Goal: Task Accomplishment & Management: Complete application form

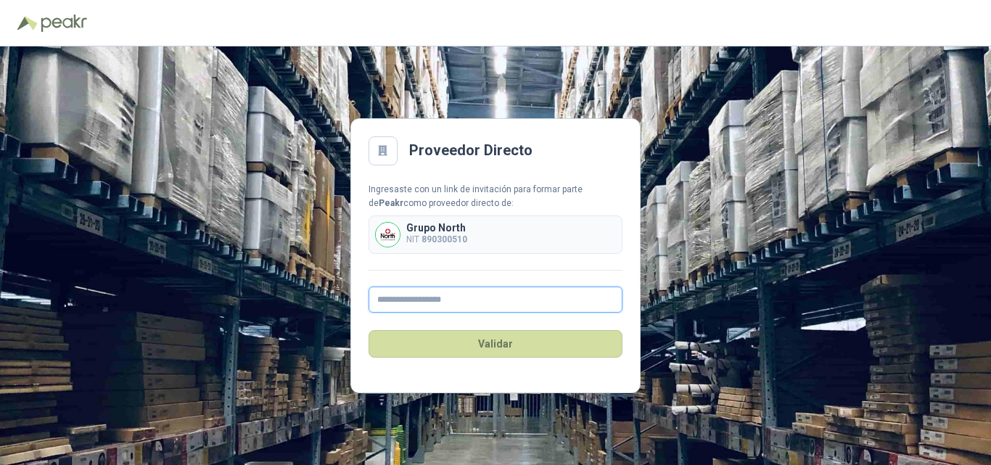
click at [442, 299] on input "text" at bounding box center [496, 300] width 254 height 26
type input "**********"
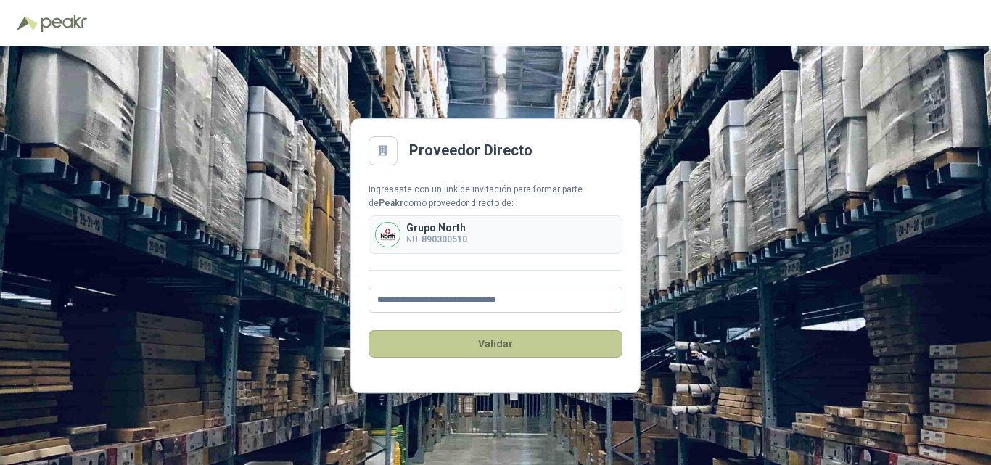
click at [527, 347] on button "Validar" at bounding box center [496, 344] width 254 height 28
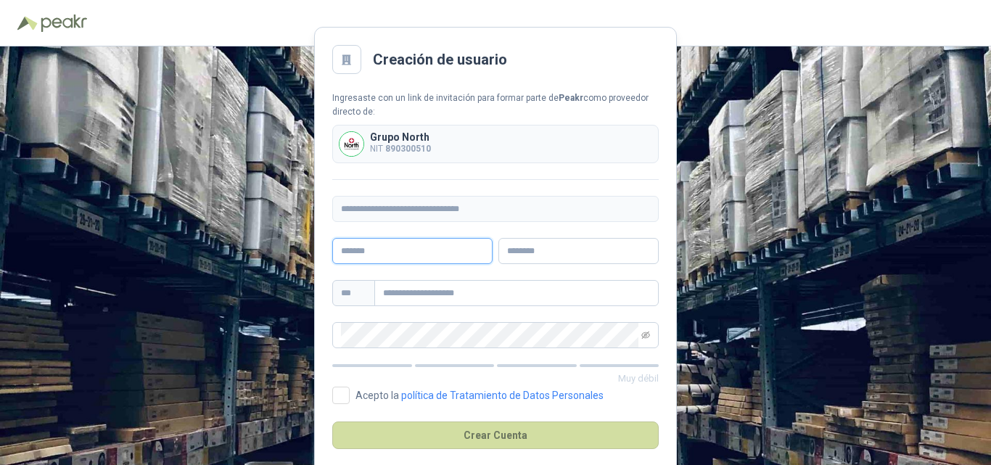
click at [449, 249] on input "text" at bounding box center [412, 251] width 160 height 26
type input "**********"
click at [417, 296] on input "text" at bounding box center [516, 293] width 284 height 26
type input "**********"
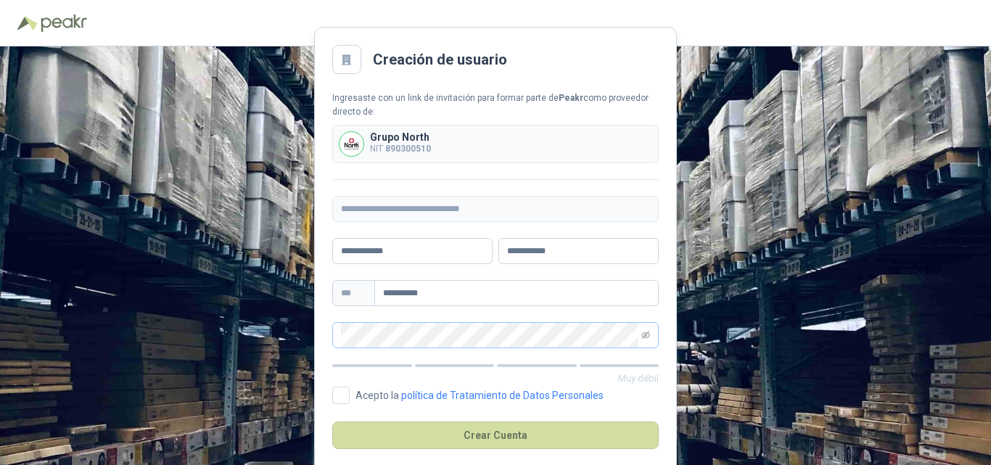
click at [398, 322] on span at bounding box center [495, 335] width 327 height 26
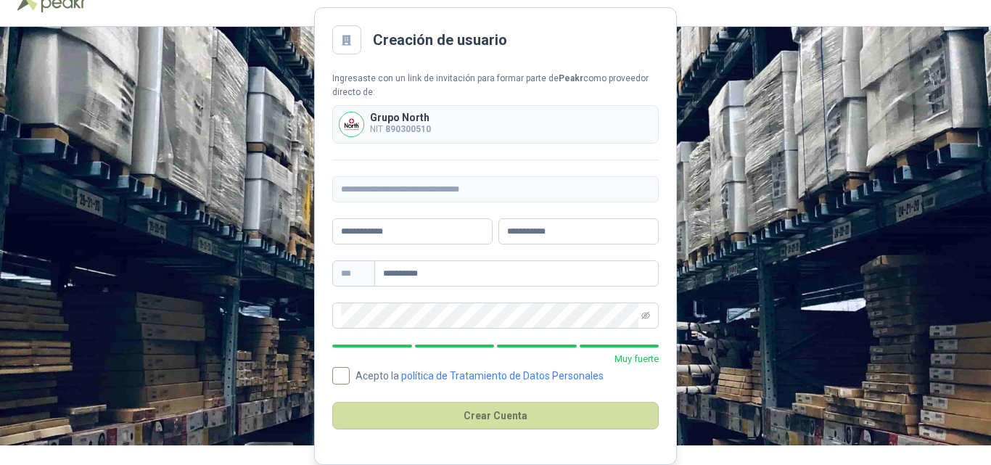
click at [350, 371] on span "Acepto la política de Tratamiento de Datos Personales" at bounding box center [480, 376] width 260 height 10
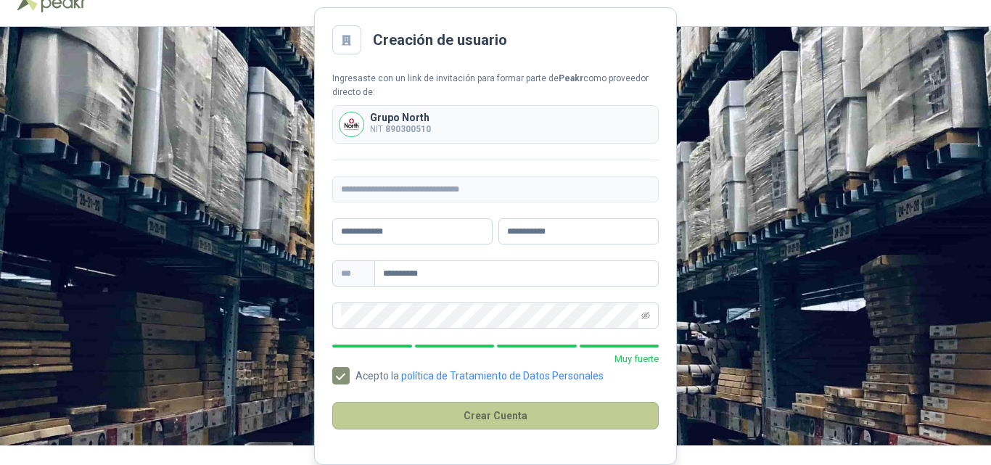
click at [444, 414] on button "Crear Cuenta" at bounding box center [495, 416] width 327 height 28
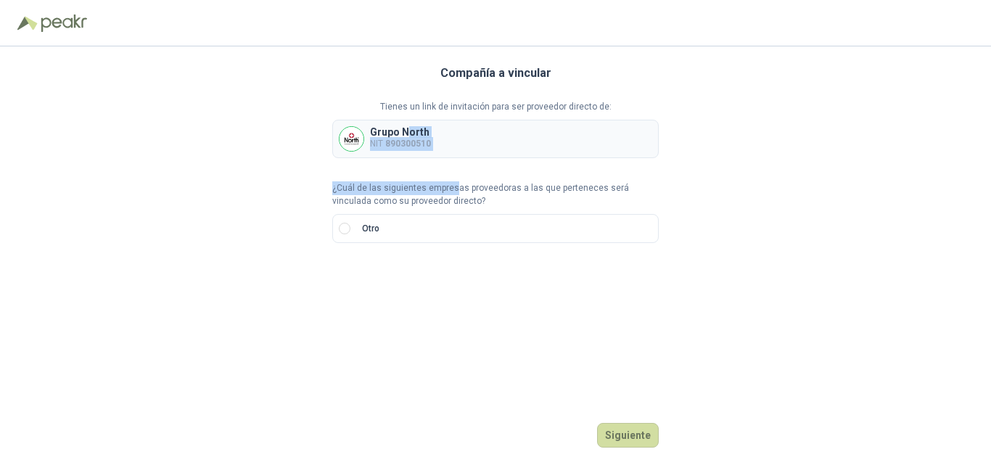
drag, startPoint x: 405, startPoint y: 131, endPoint x: 451, endPoint y: 187, distance: 72.8
click at [451, 187] on div "Tienes un link de invitación para ser proveedor directo de: Grupo North NIT 890…" at bounding box center [495, 172] width 327 height 144
click at [483, 190] on p "¿Cuál de las siguientes empresas proveedoras a las que perteneces será vinculad…" at bounding box center [495, 195] width 327 height 28
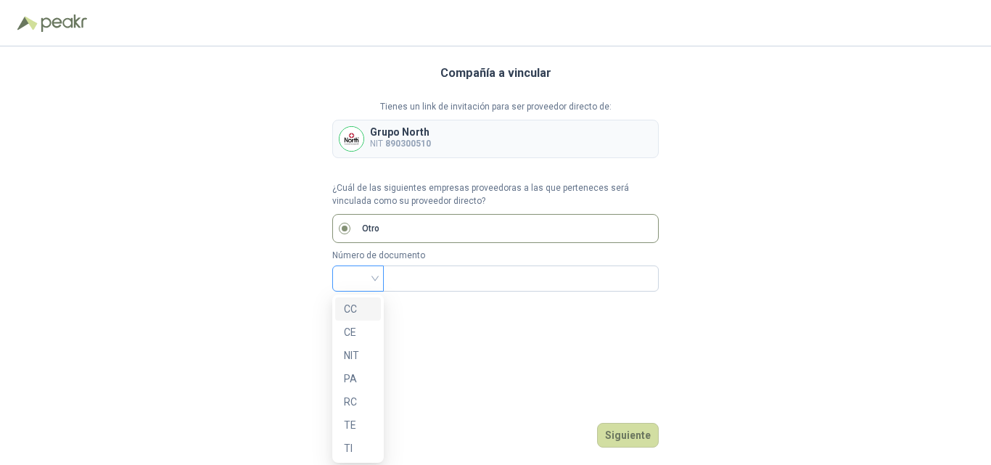
click at [377, 275] on div at bounding box center [358, 279] width 52 height 26
click at [358, 358] on div "NIT" at bounding box center [358, 356] width 28 height 16
click at [430, 282] on input "text" at bounding box center [519, 278] width 255 height 25
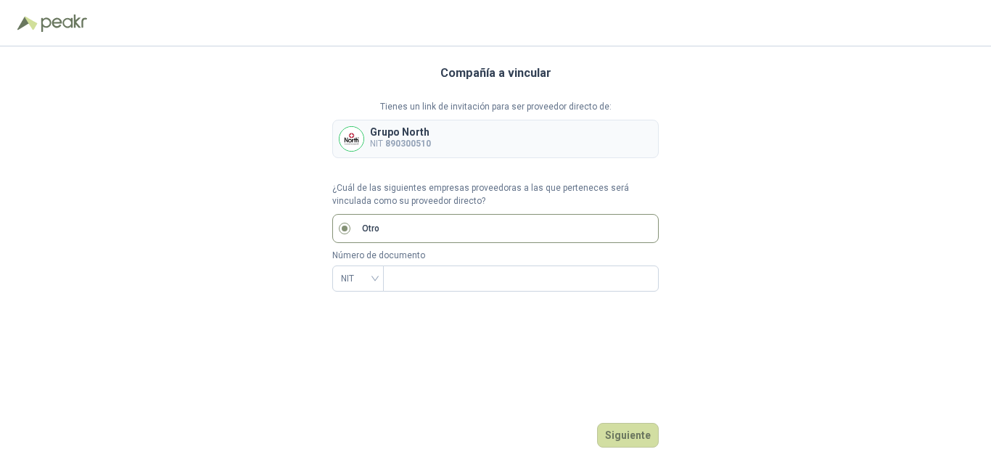
click at [355, 233] on label "Otro" at bounding box center [495, 228] width 327 height 29
click at [386, 356] on div "Compañía a vincular Tienes un link de invitación para ser proveedor directo de:…" at bounding box center [495, 255] width 327 height 419
click at [357, 278] on div "Tienes un link de invitación para ser proveedor directo de: Grupo North NIT 890…" at bounding box center [495, 196] width 327 height 192
click at [357, 278] on span "NIT" at bounding box center [358, 279] width 34 height 22
click at [403, 324] on div "Compañía a vincular Tienes un link de invitación para ser proveedor directo de:…" at bounding box center [495, 255] width 327 height 419
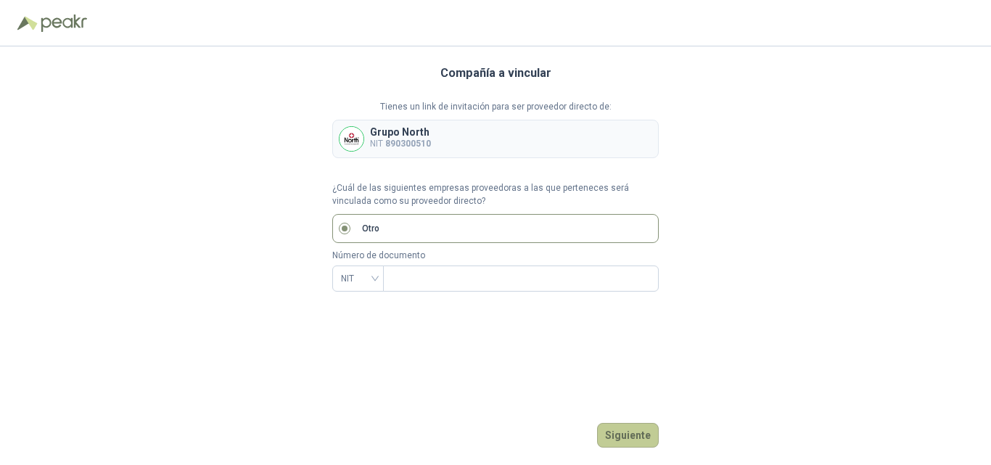
click at [639, 430] on button "Siguiente" at bounding box center [628, 435] width 62 height 25
click at [379, 149] on div "Tienes un link de invitación para ser proveedor directo de: Grupo North NIT 890…" at bounding box center [495, 196] width 327 height 192
drag, startPoint x: 379, startPoint y: 149, endPoint x: 311, endPoint y: 170, distance: 71.4
click at [311, 170] on div "Compañía a vincular Tienes un link de invitación para ser proveedor directo de:…" at bounding box center [495, 255] width 991 height 419
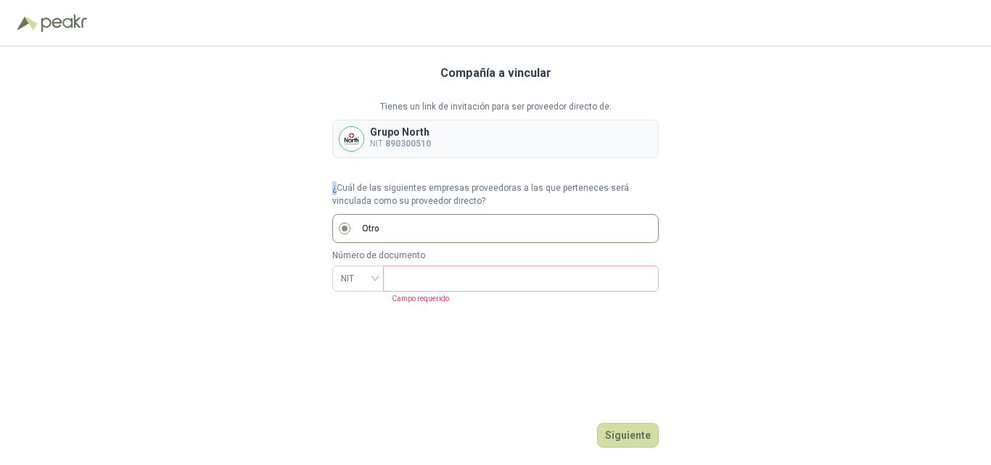
click at [311, 170] on div "Compañía a vincular Tienes un link de invitación para ser proveedor directo de:…" at bounding box center [495, 255] width 991 height 419
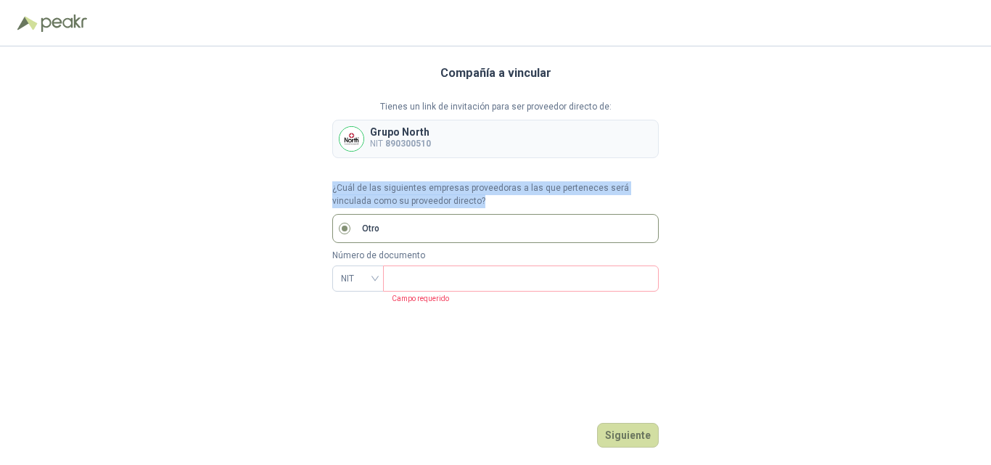
click at [311, 170] on div "Compañía a vincular Tienes un link de invitación para ser proveedor directo de:…" at bounding box center [495, 255] width 991 height 419
drag, startPoint x: 311, startPoint y: 170, endPoint x: 273, endPoint y: 231, distance: 72.7
click at [273, 231] on div "Compañía a vincular Tienes un link de invitación para ser proveedor directo de:…" at bounding box center [495, 255] width 991 height 419
click at [371, 276] on span "NIT" at bounding box center [358, 279] width 34 height 22
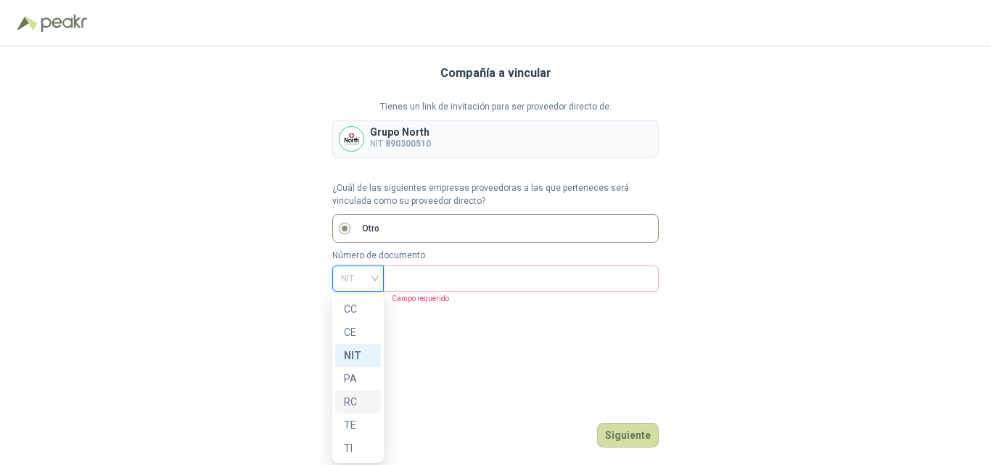
click at [406, 422] on div "Compañía a vincular Tienes un link de invitación para ser proveedor directo de:…" at bounding box center [495, 255] width 327 height 419
click at [351, 277] on span "NIT" at bounding box center [358, 279] width 34 height 22
click at [377, 226] on p "Otro" at bounding box center [370, 229] width 17 height 14
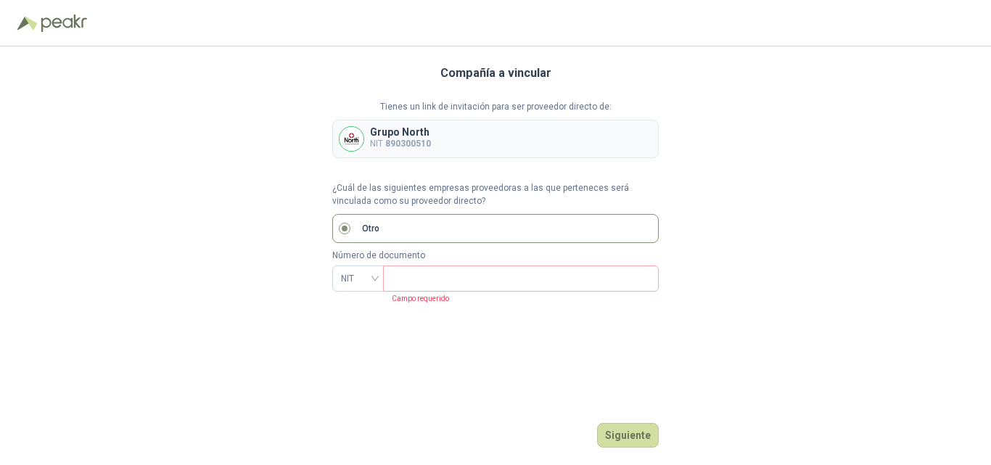
click at [377, 226] on p "Otro" at bounding box center [370, 229] width 17 height 14
click at [347, 144] on img at bounding box center [352, 139] width 24 height 24
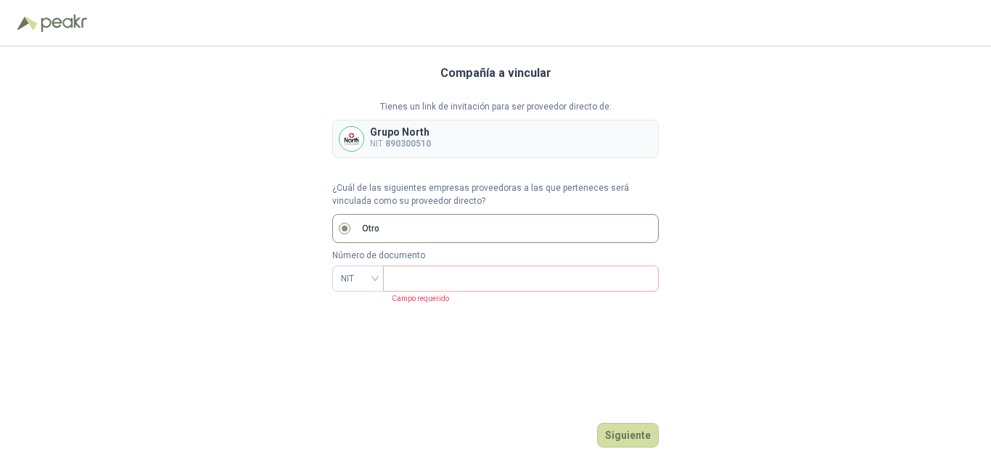
click at [347, 144] on img at bounding box center [352, 139] width 24 height 24
click at [396, 277] on input "text" at bounding box center [519, 278] width 255 height 25
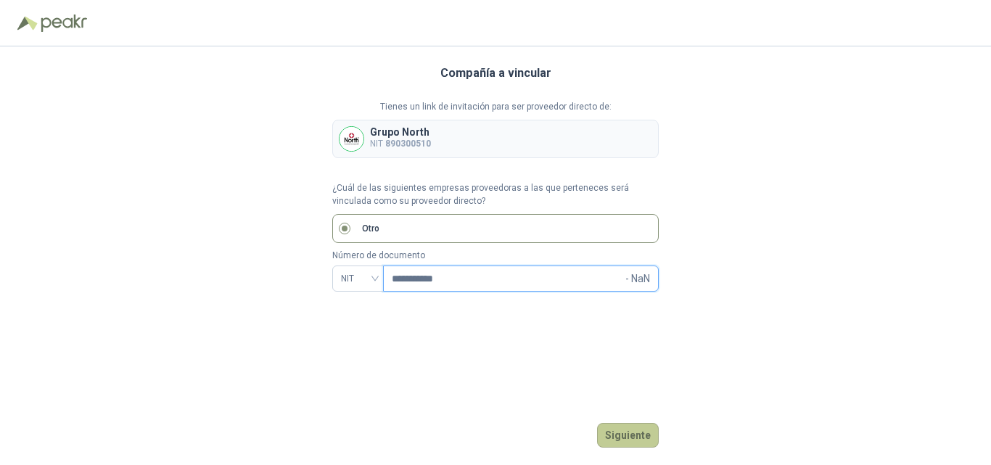
type input "**********"
click at [614, 427] on button "Siguiente" at bounding box center [628, 435] width 62 height 25
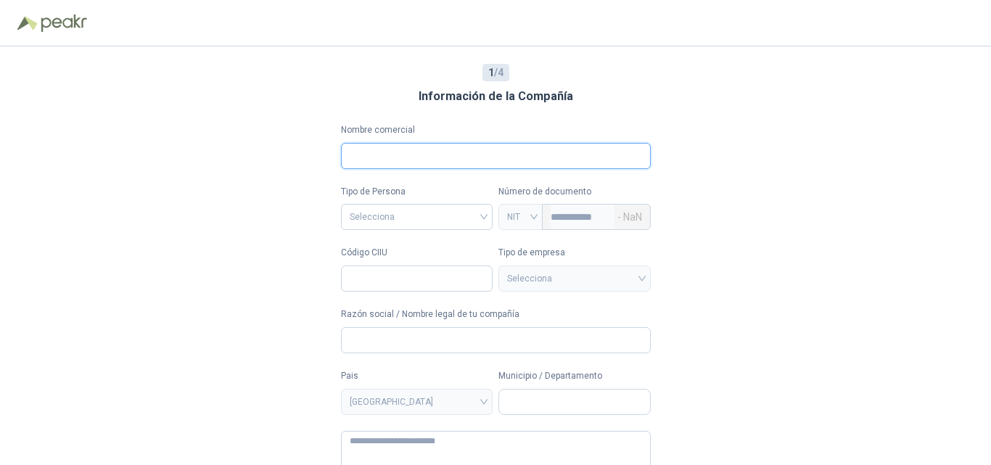
click at [423, 150] on input "Nombre comercial" at bounding box center [496, 156] width 310 height 26
type input "**********"
click at [408, 211] on input "search" at bounding box center [417, 216] width 135 height 22
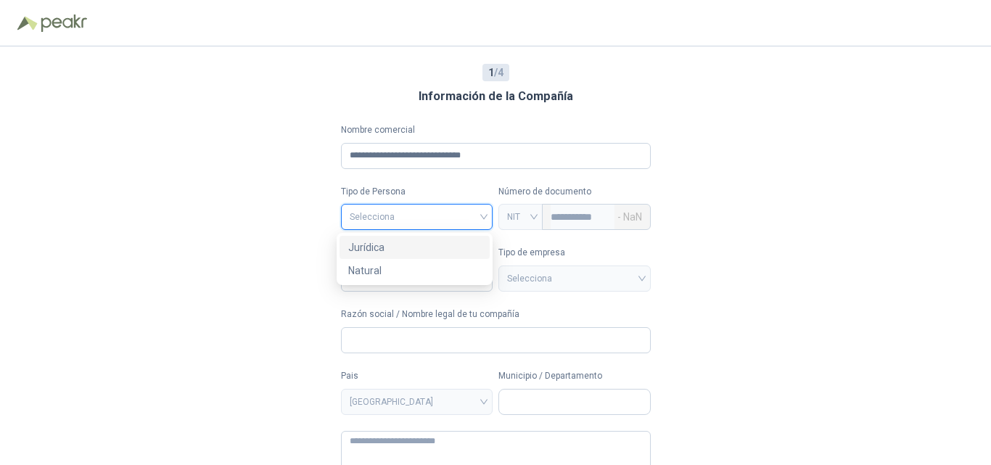
click at [390, 252] on div "Jurídica" at bounding box center [414, 247] width 133 height 16
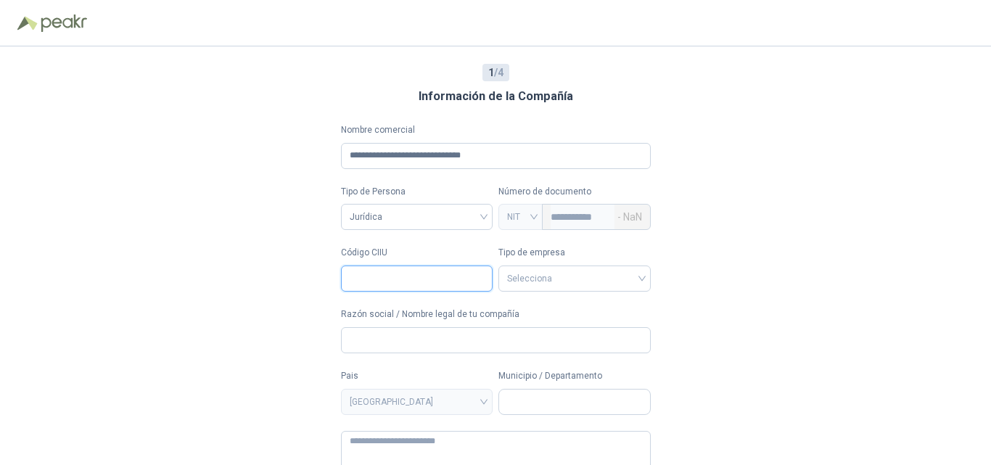
click at [446, 279] on input "Código CIIU" at bounding box center [417, 279] width 152 height 26
type input "****"
click at [549, 284] on input "search" at bounding box center [574, 277] width 135 height 22
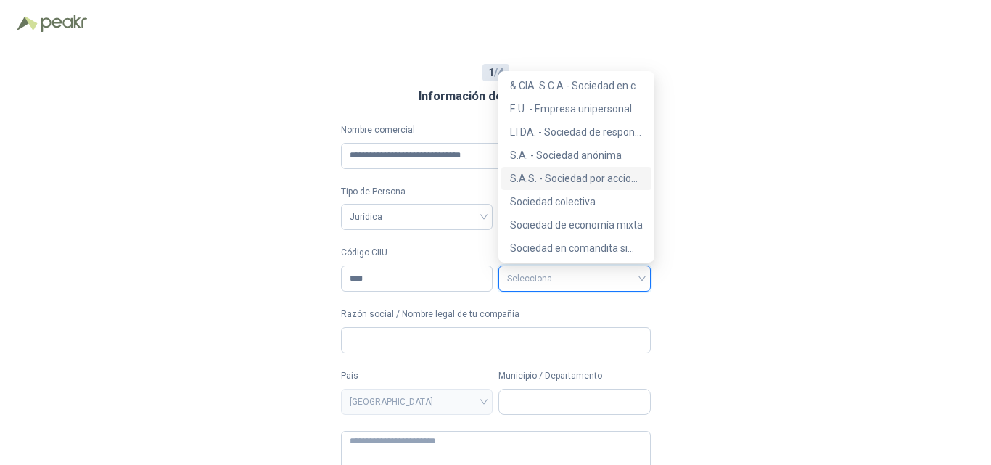
click at [570, 172] on div "S.A.S. - Sociedad por acciones simplificada" at bounding box center [576, 179] width 133 height 16
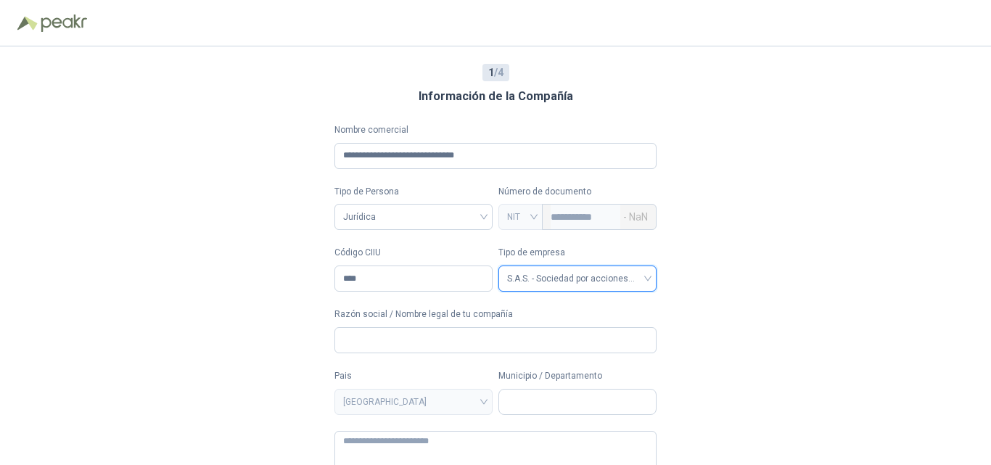
scroll to position [57, 0]
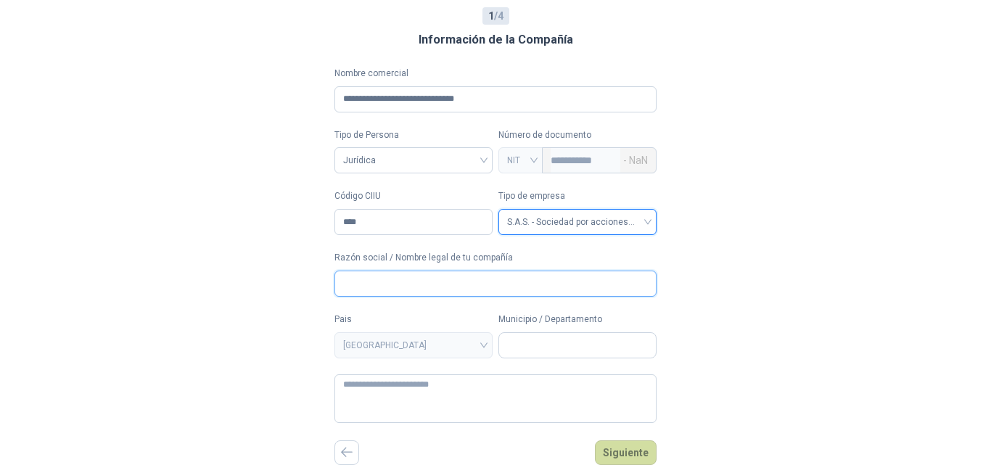
click at [456, 282] on input "Razón social / Nombre legal de tu compañía" at bounding box center [495, 284] width 322 height 26
type input "**********"
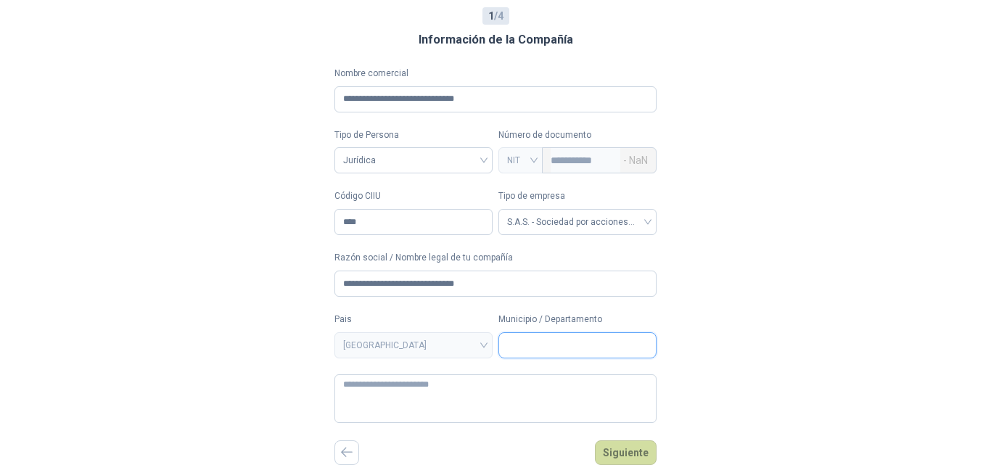
click at [516, 334] on input "Municipio / Departamento" at bounding box center [577, 345] width 157 height 25
click at [528, 345] on input "Municipio / Departamento" at bounding box center [577, 345] width 157 height 25
type input "****"
click at [538, 374] on span "Bogotá D.C. / Bogotá D.C." at bounding box center [564, 377] width 106 height 11
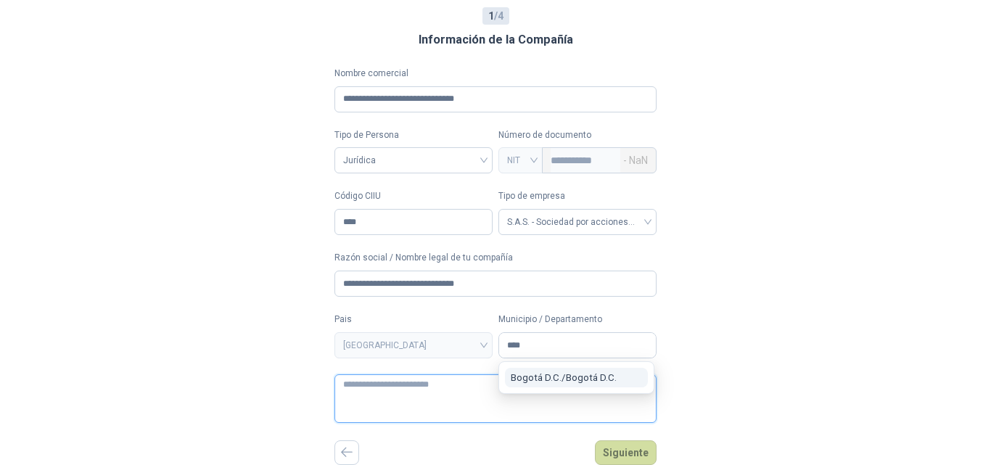
click at [538, 374] on textarea at bounding box center [495, 398] width 322 height 49
click at [447, 406] on textarea at bounding box center [495, 398] width 322 height 49
type textarea "**********"
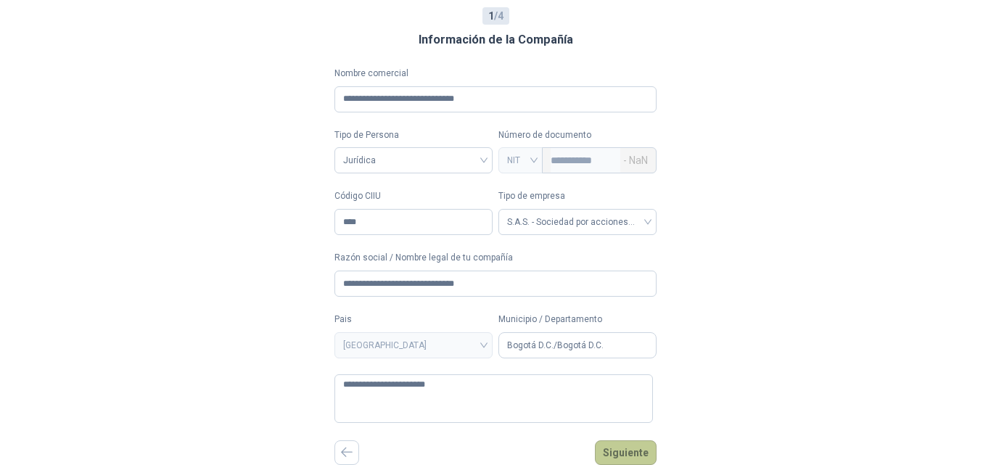
click at [612, 447] on button "Siguiente" at bounding box center [626, 452] width 62 height 25
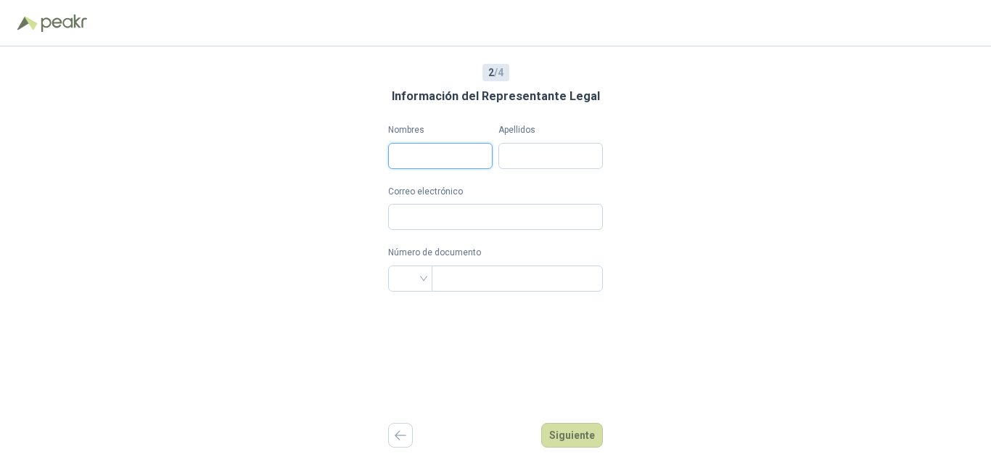
click at [460, 159] on input "Nombres" at bounding box center [440, 156] width 104 height 26
type input "**********"
click at [514, 163] on input "Apellidos" at bounding box center [550, 156] width 104 height 26
type input "**********"
click at [486, 214] on input "Correo electrónico" at bounding box center [495, 217] width 215 height 26
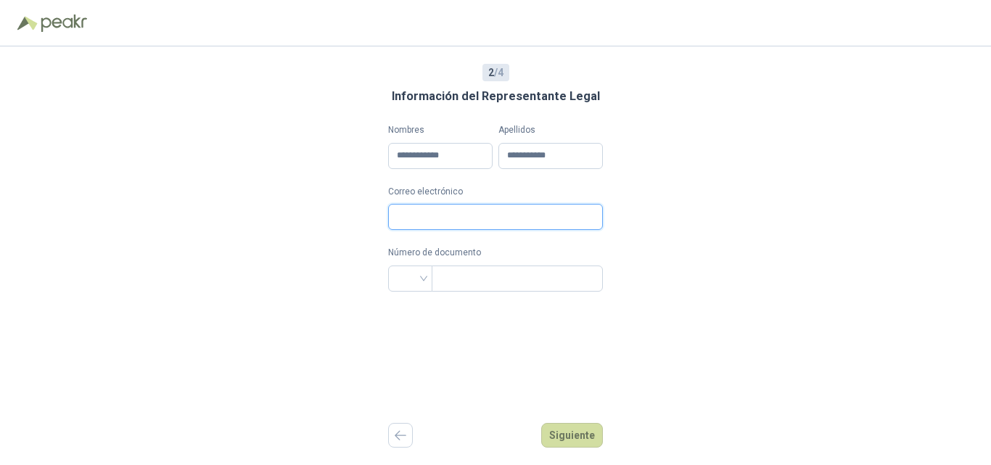
type input "**********"
click at [399, 279] on input "search" at bounding box center [410, 277] width 27 height 22
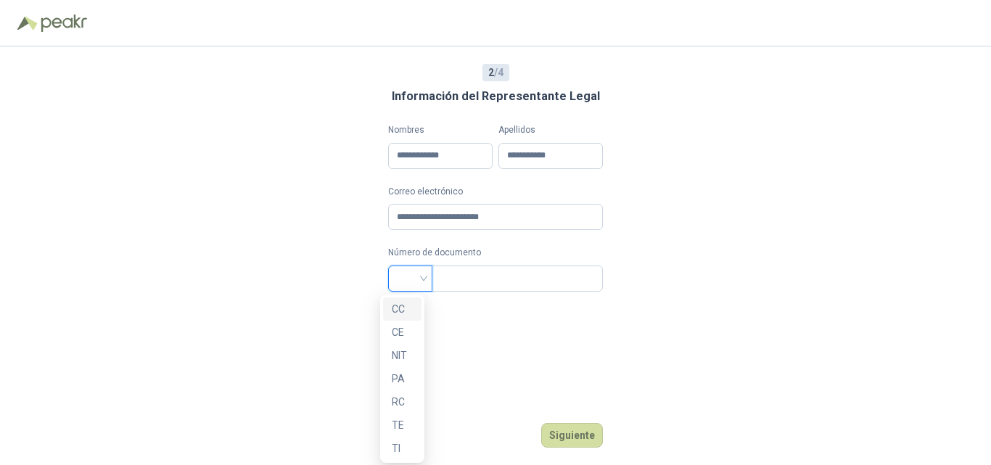
click at [397, 308] on div "CC" at bounding box center [402, 309] width 21 height 16
click at [452, 282] on input "text" at bounding box center [515, 278] width 151 height 25
type input "**********"
click at [572, 432] on button "Siguiente" at bounding box center [572, 435] width 62 height 25
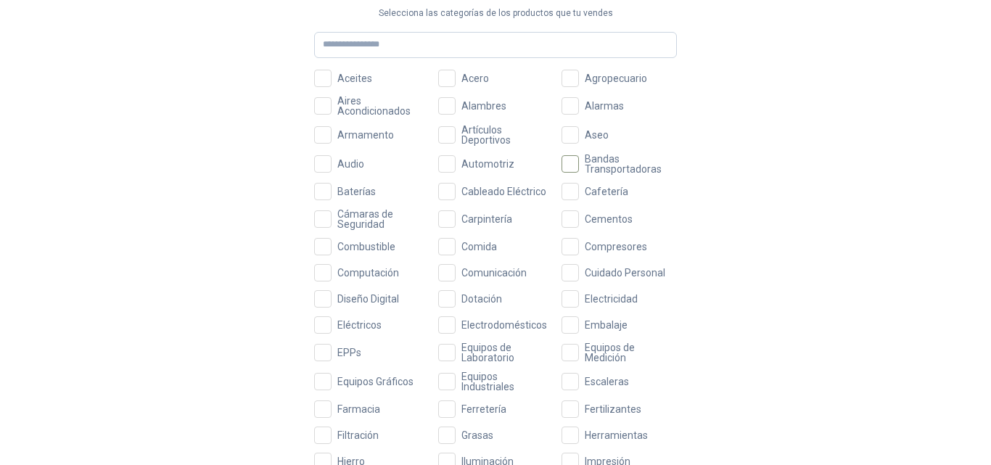
scroll to position [123, 0]
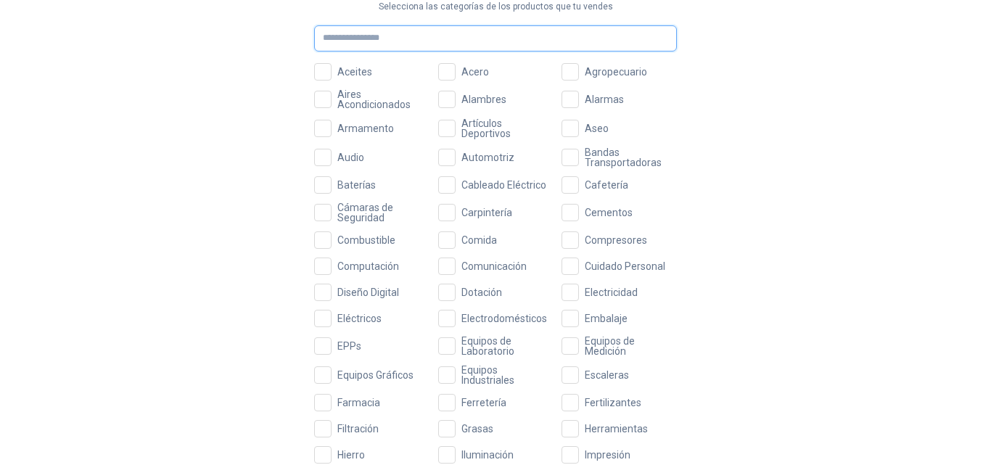
click at [464, 44] on input "text" at bounding box center [495, 38] width 363 height 26
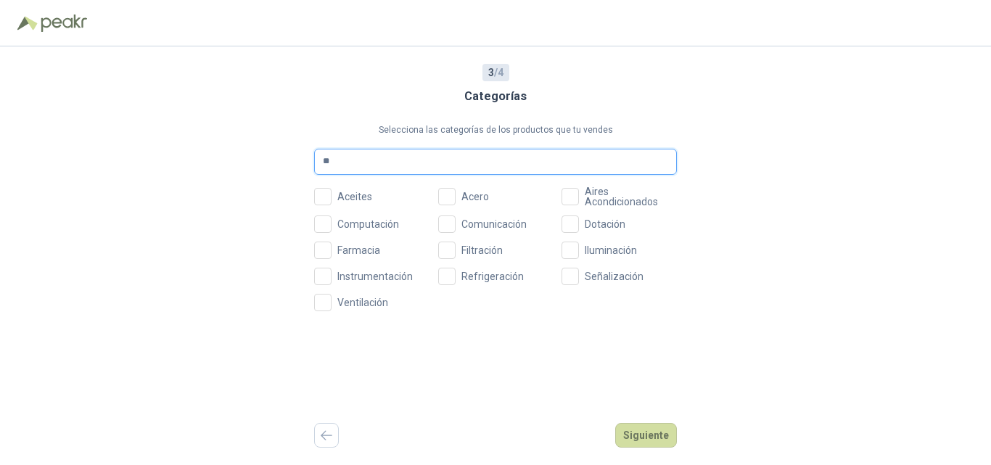
scroll to position [0, 0]
type input "*"
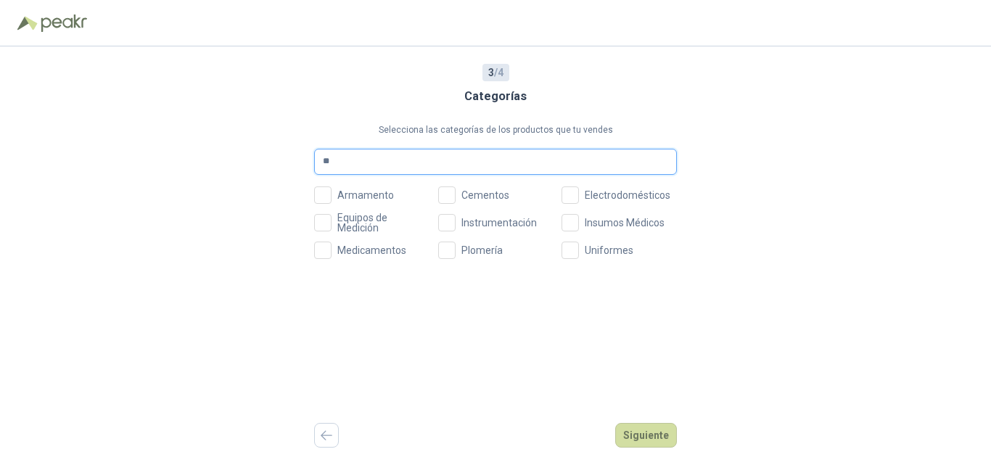
type input "*"
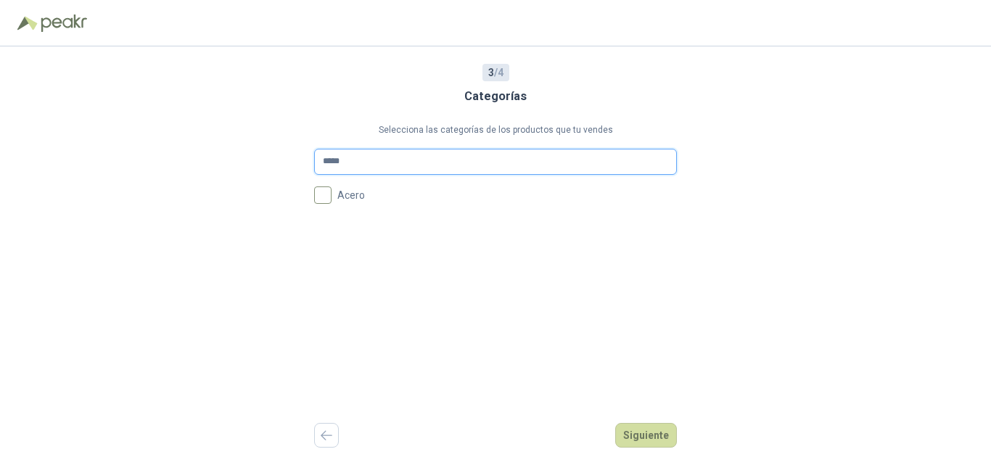
type input "*****"
click at [641, 440] on button "Siguiente" at bounding box center [646, 435] width 62 height 25
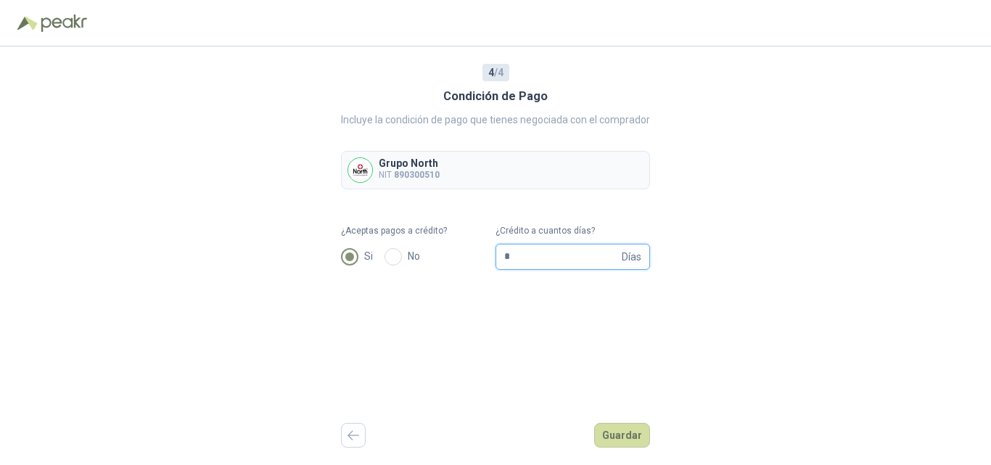
click at [517, 251] on input "*" at bounding box center [561, 257] width 115 height 25
type input "**"
click at [633, 444] on button "Guardar" at bounding box center [622, 435] width 56 height 25
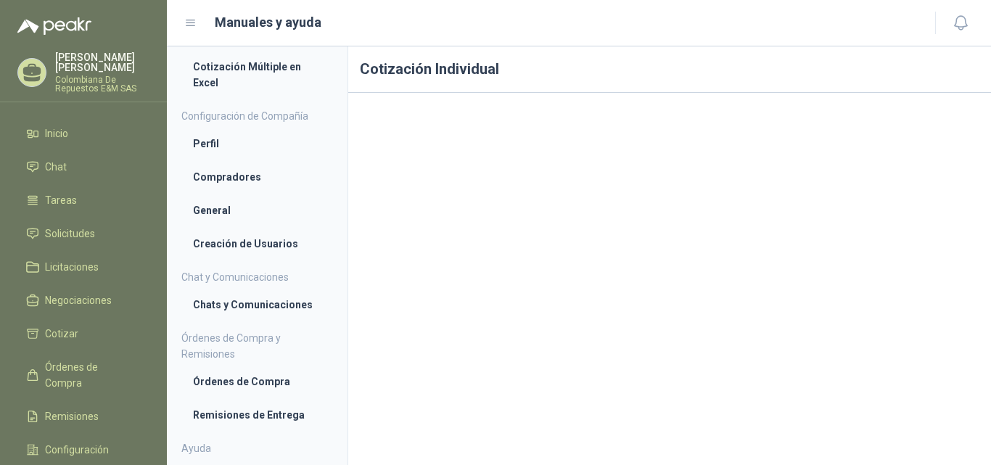
scroll to position [120, 0]
